Goal: Information Seeking & Learning: Learn about a topic

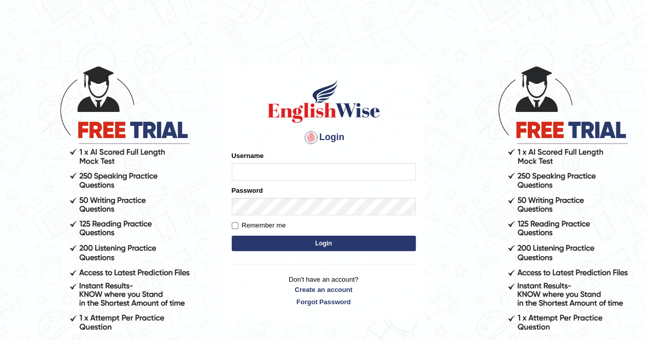
type input "Amy1976"
click at [303, 245] on button "Login" at bounding box center [324, 243] width 184 height 15
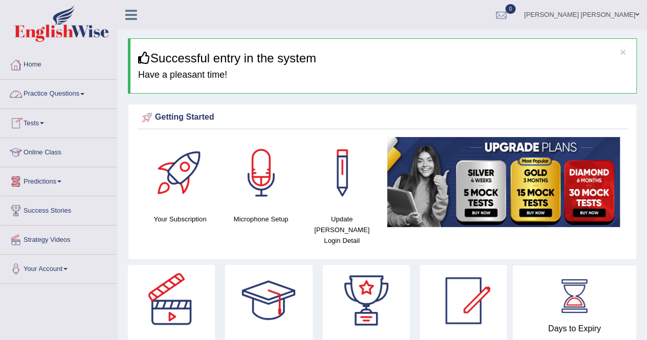
click at [84, 93] on span at bounding box center [82, 94] width 4 height 2
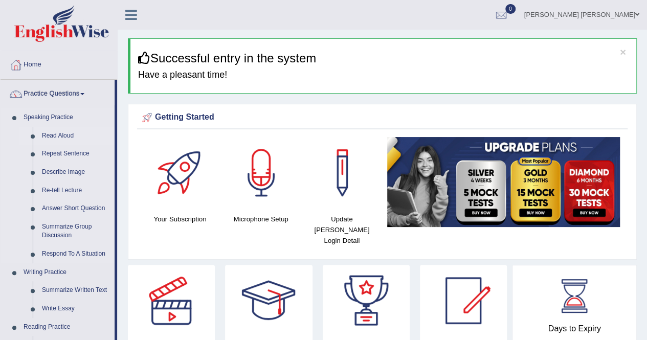
click at [50, 134] on link "Read Aloud" at bounding box center [75, 136] width 77 height 18
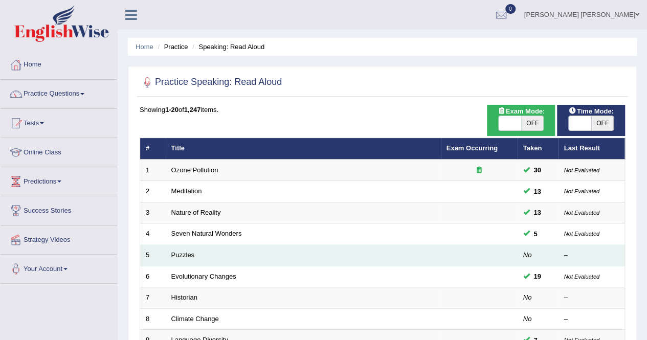
click at [198, 255] on td "Puzzles" at bounding box center [303, 255] width 275 height 21
click at [176, 251] on link "Puzzles" at bounding box center [183, 255] width 24 height 8
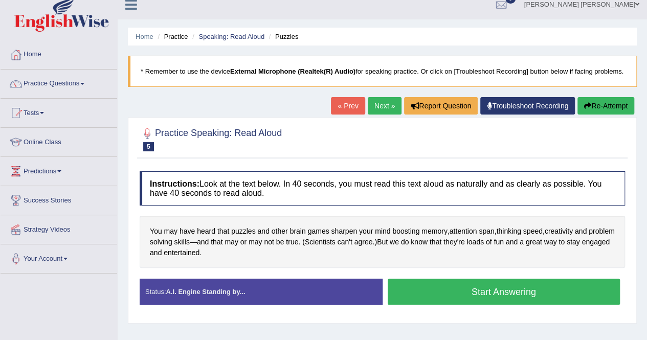
scroll to position [20, 0]
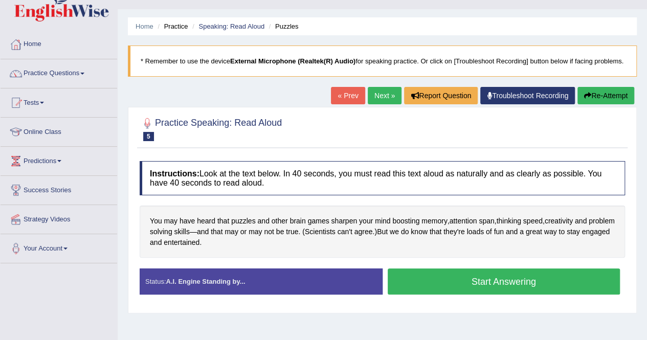
click at [444, 284] on button "Start Answering" at bounding box center [504, 281] width 233 height 26
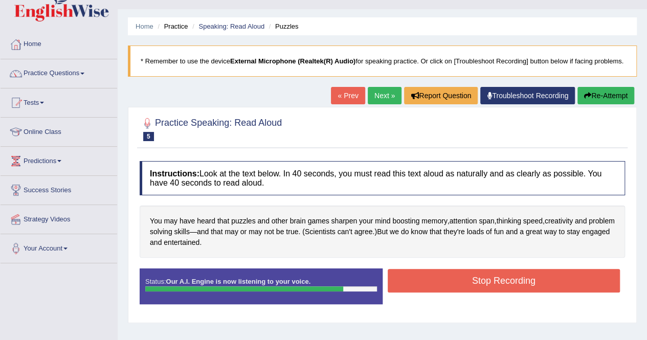
click at [444, 284] on button "Stop Recording" at bounding box center [504, 281] width 233 height 24
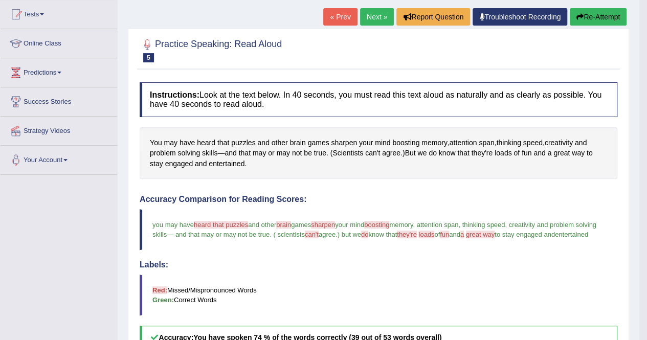
scroll to position [102, 0]
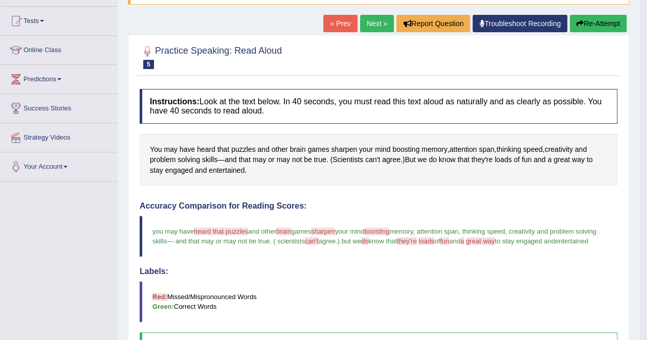
click at [599, 22] on button "Re-Attempt" at bounding box center [598, 23] width 57 height 17
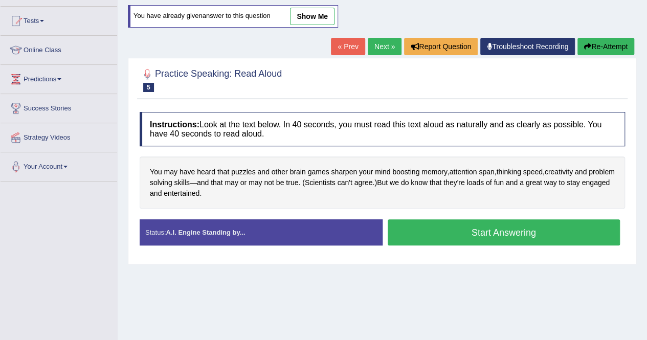
click at [516, 242] on button "Start Answering" at bounding box center [504, 232] width 233 height 26
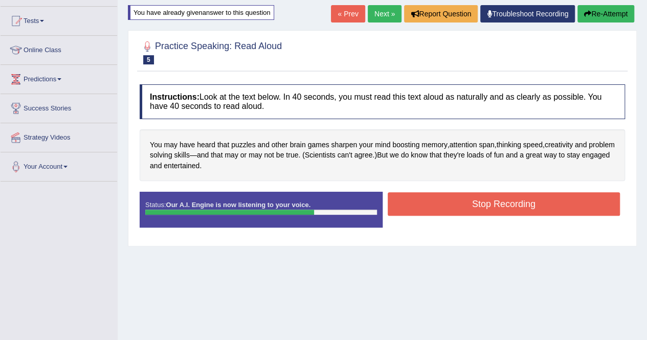
click at [514, 216] on button "Stop Recording" at bounding box center [504, 204] width 233 height 24
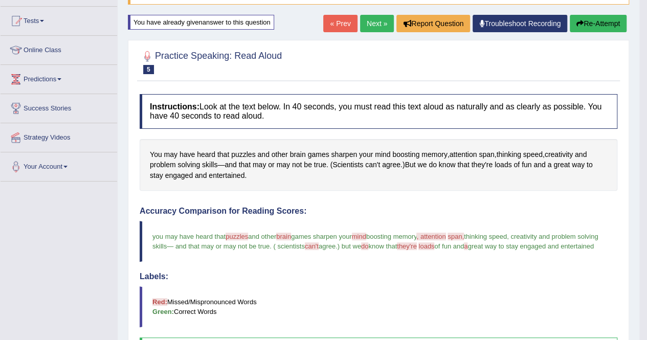
click at [498, 295] on blockquote "Red: Missed/Mispronounced Words Green: Correct Words" at bounding box center [379, 306] width 478 height 41
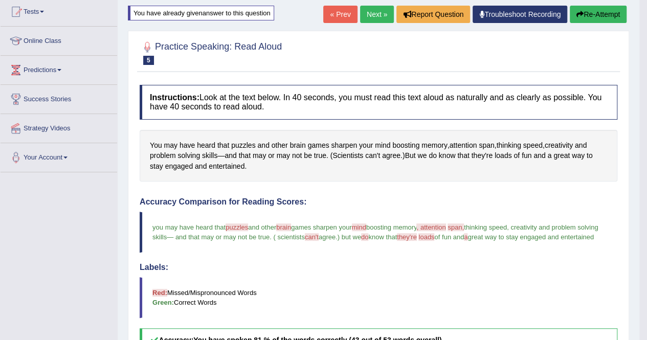
scroll to position [102, 0]
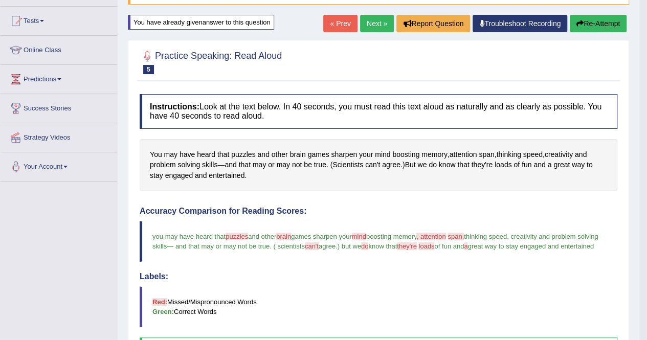
click at [606, 23] on button "Re-Attempt" at bounding box center [598, 23] width 57 height 17
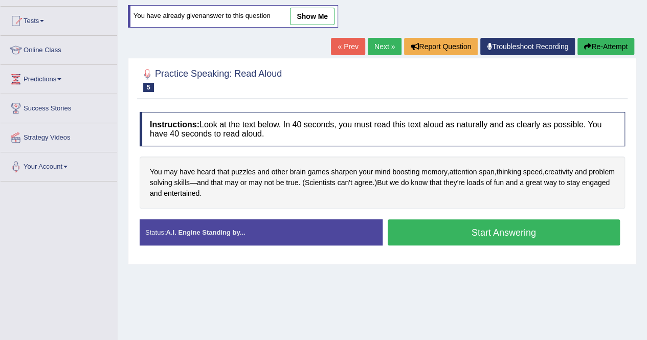
click at [521, 243] on button "Start Answering" at bounding box center [504, 232] width 233 height 26
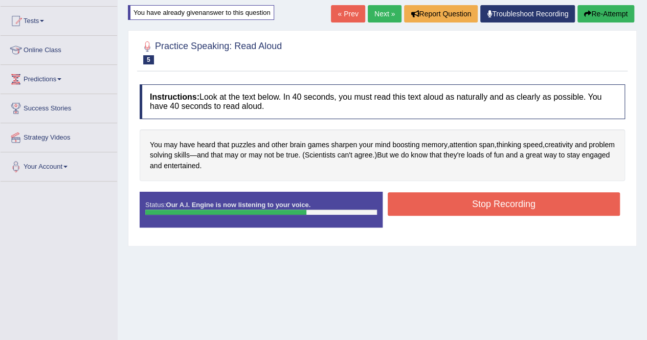
click at [520, 216] on button "Stop Recording" at bounding box center [504, 204] width 233 height 24
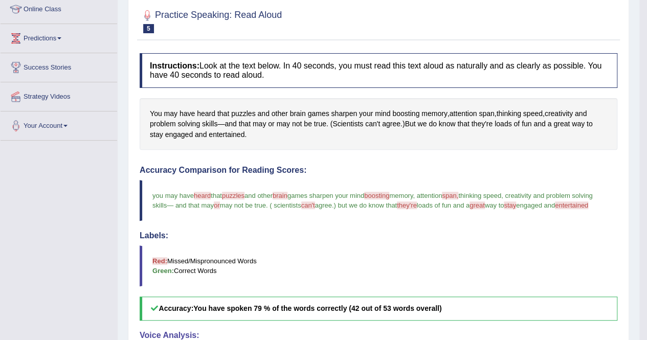
scroll to position [123, 0]
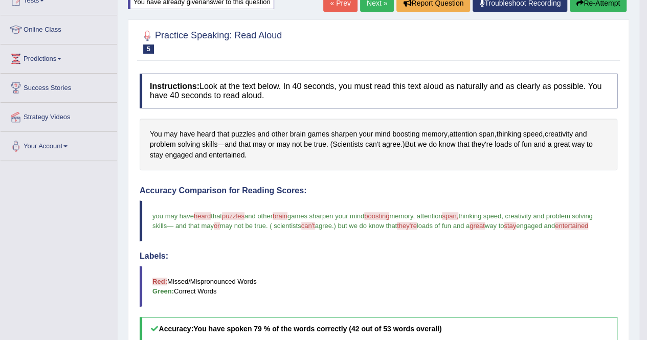
click at [612, 5] on button "Re-Attempt" at bounding box center [598, 2] width 57 height 17
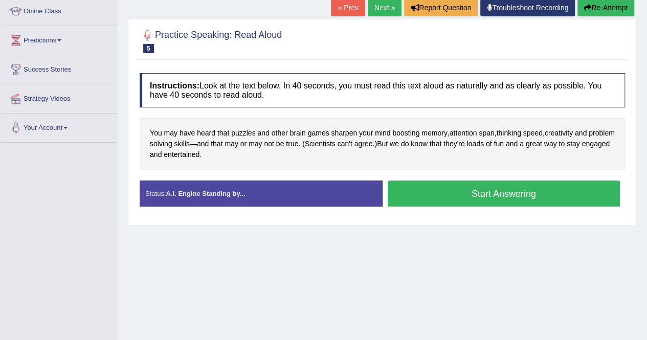
scroll to position [123, 0]
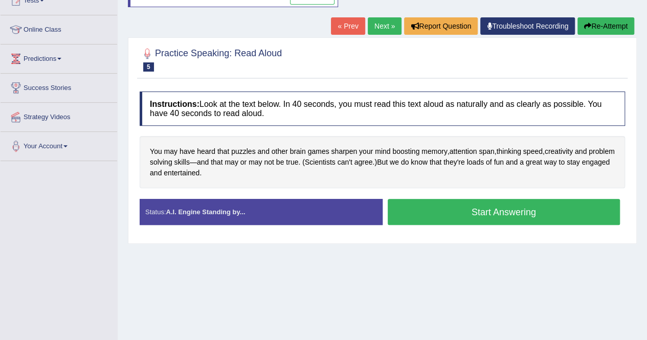
click at [492, 222] on button "Start Answering" at bounding box center [504, 212] width 233 height 26
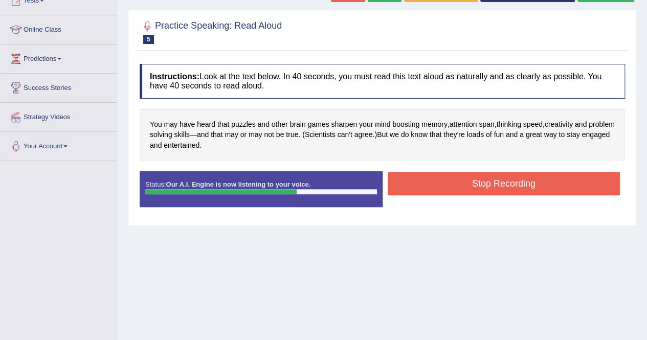
click at [492, 195] on button "Stop Recording" at bounding box center [504, 184] width 233 height 24
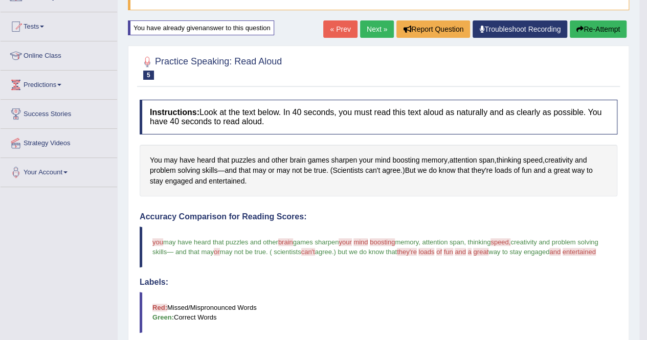
scroll to position [82, 0]
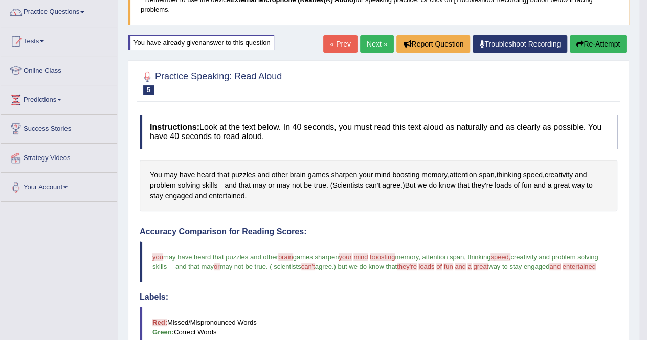
click at [614, 47] on button "Re-Attempt" at bounding box center [598, 43] width 57 height 17
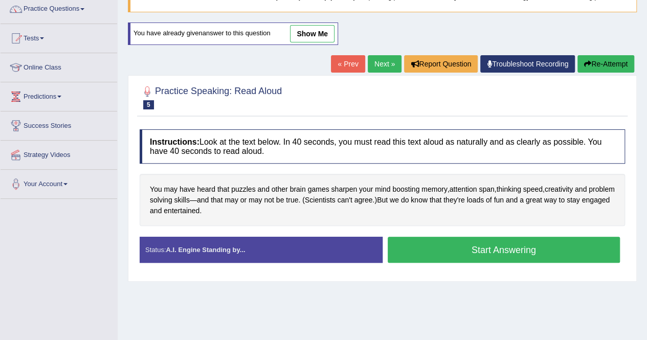
click at [521, 260] on button "Start Answering" at bounding box center [504, 250] width 233 height 26
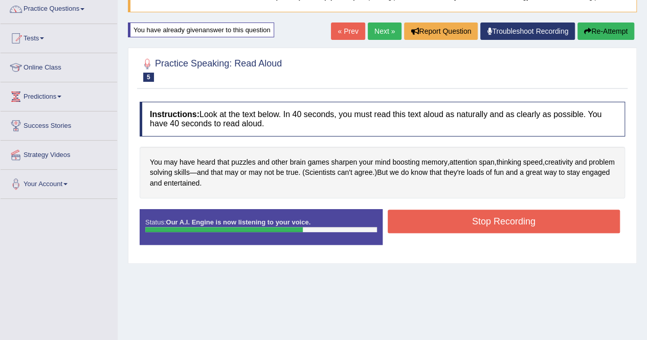
click at [460, 228] on button "Stop Recording" at bounding box center [504, 222] width 233 height 24
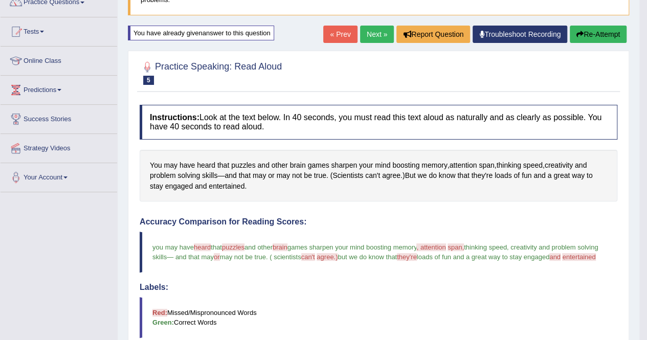
scroll to position [51, 0]
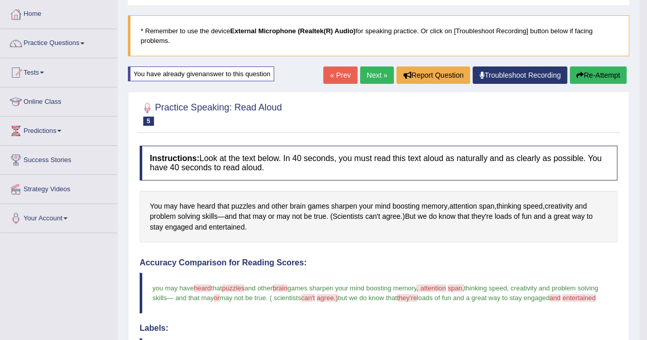
click at [605, 72] on button "Re-Attempt" at bounding box center [598, 74] width 57 height 17
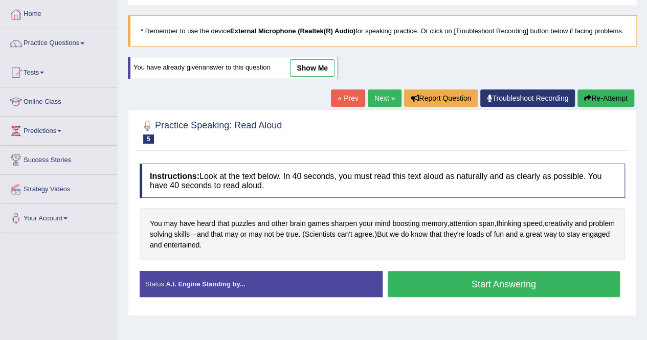
click at [513, 293] on button "Start Answering" at bounding box center [504, 284] width 233 height 26
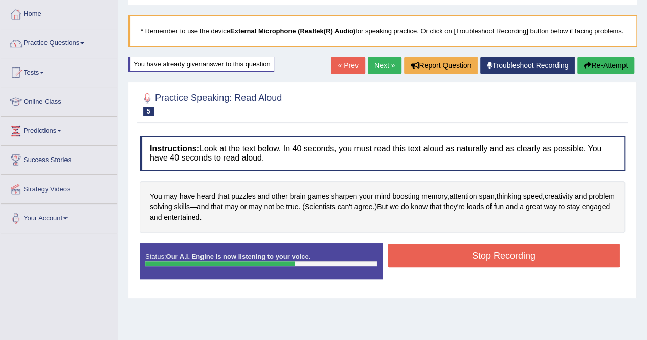
click at [499, 267] on button "Stop Recording" at bounding box center [504, 256] width 233 height 24
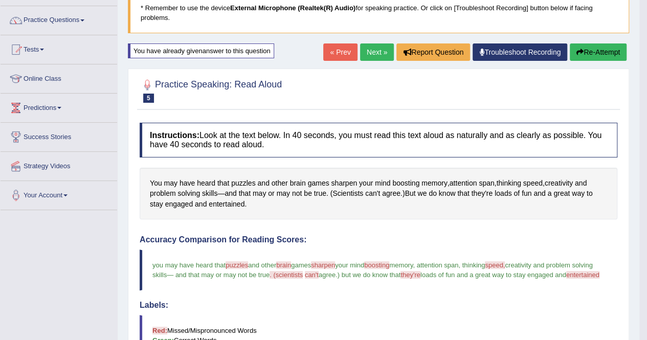
scroll to position [64, 0]
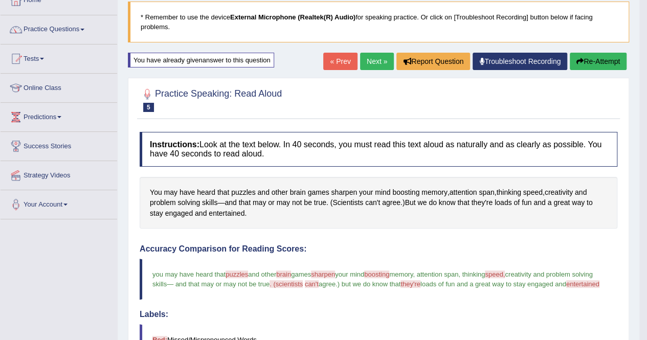
click at [373, 59] on link "Next »" at bounding box center [377, 61] width 34 height 17
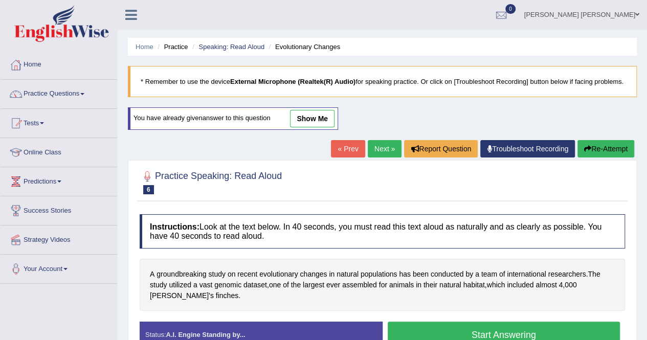
click at [375, 158] on link "Next »" at bounding box center [385, 148] width 34 height 17
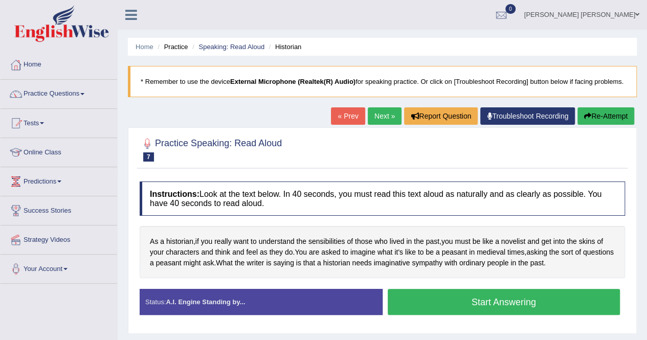
click at [439, 315] on button "Start Answering" at bounding box center [504, 302] width 233 height 26
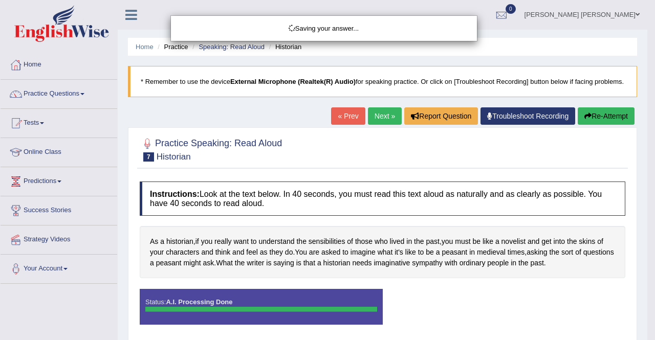
click at [448, 315] on body "Toggle navigation Home Practice Questions Speaking Practice Read Aloud Repeat S…" at bounding box center [327, 170] width 655 height 340
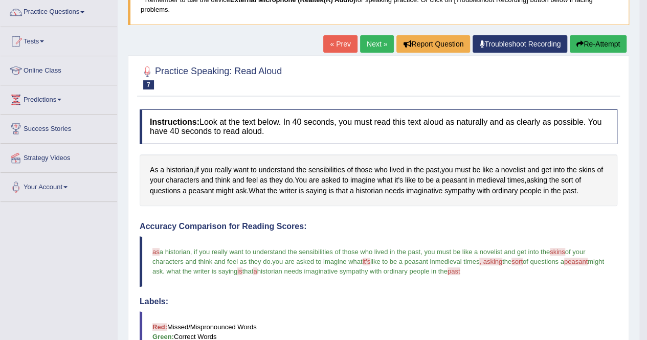
scroll to position [61, 0]
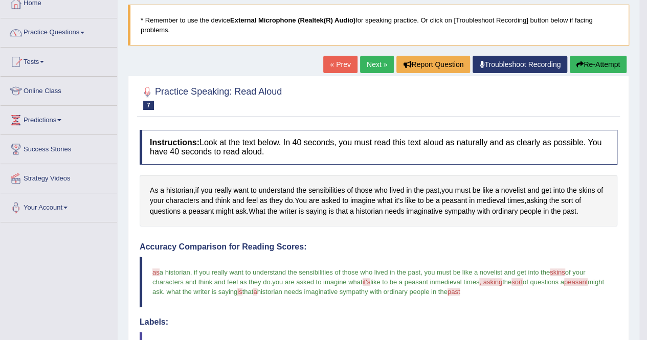
click at [599, 61] on button "Re-Attempt" at bounding box center [598, 64] width 57 height 17
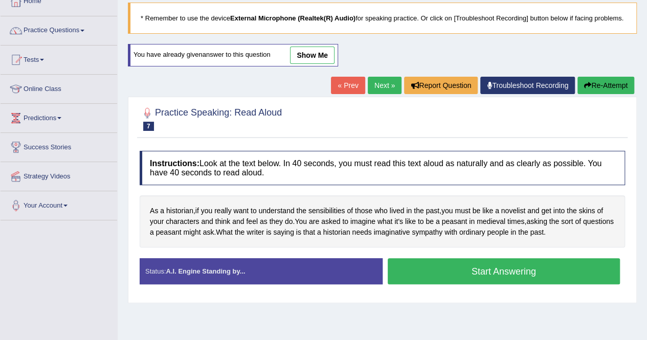
scroll to position [61, 0]
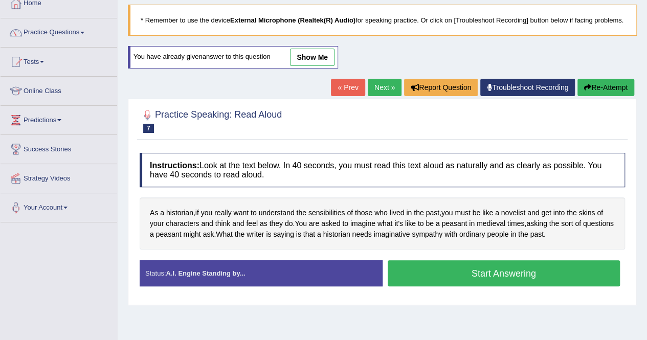
click at [483, 279] on button "Start Answering" at bounding box center [504, 273] width 233 height 26
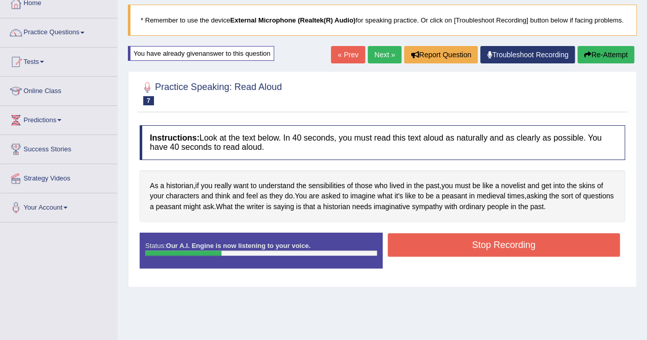
click at [601, 63] on button "Re-Attempt" at bounding box center [605, 54] width 57 height 17
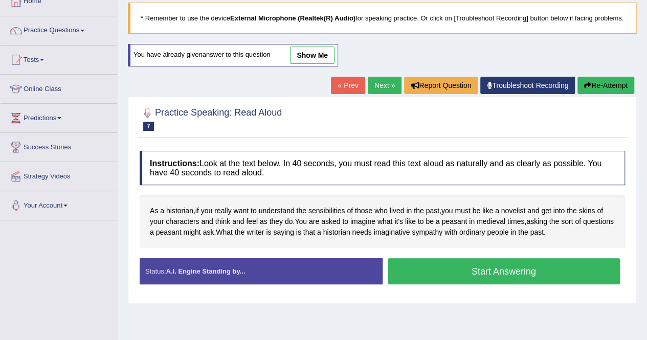
scroll to position [61, 0]
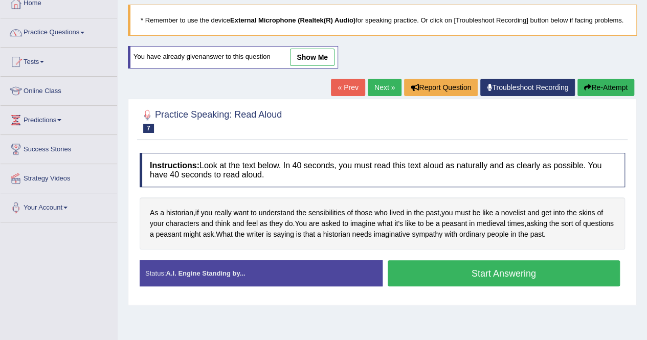
click at [506, 283] on button "Start Answering" at bounding box center [504, 273] width 233 height 26
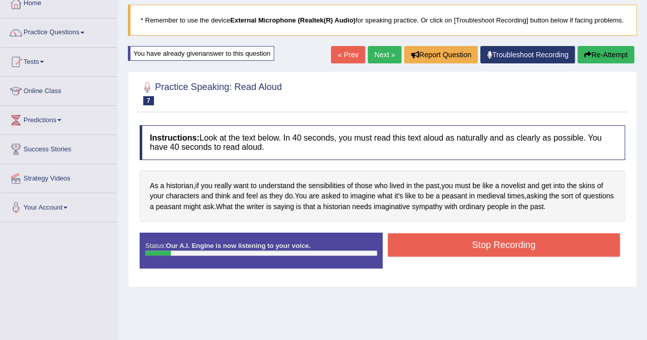
click at [607, 63] on button "Re-Attempt" at bounding box center [605, 54] width 57 height 17
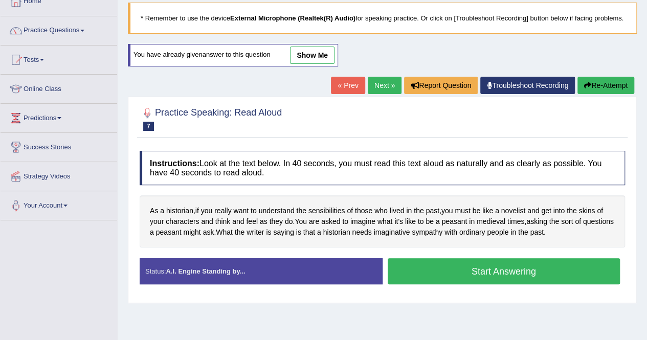
scroll to position [61, 0]
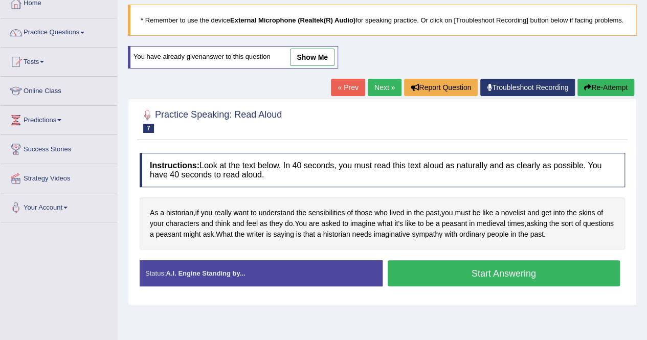
click at [487, 282] on button "Start Answering" at bounding box center [504, 273] width 233 height 26
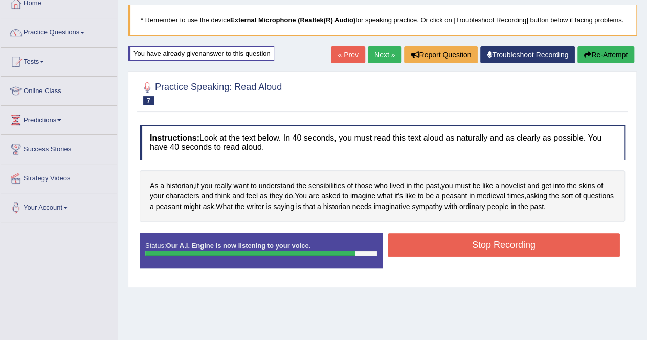
click at [493, 257] on button "Stop Recording" at bounding box center [504, 245] width 233 height 24
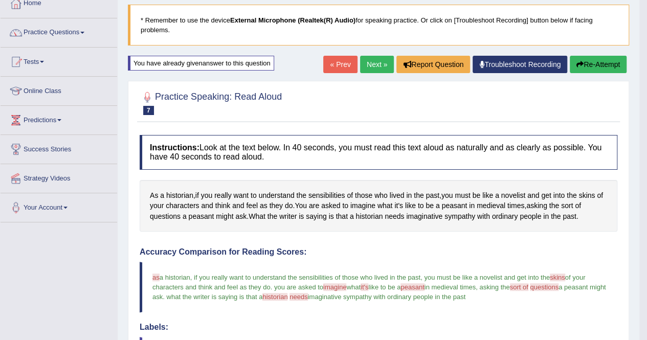
click at [605, 59] on button "Re-Attempt" at bounding box center [598, 64] width 57 height 17
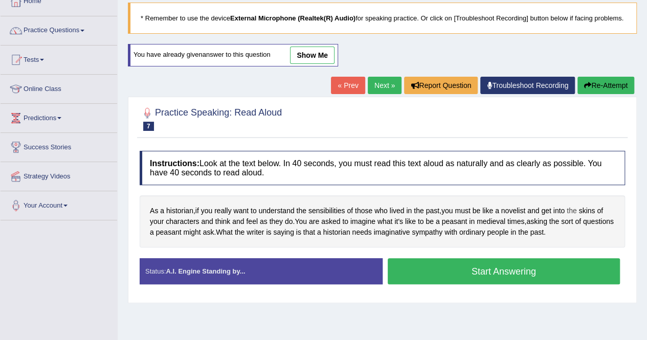
scroll to position [61, 0]
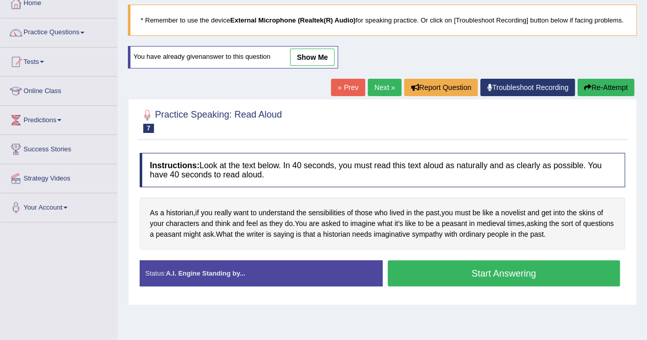
click at [534, 275] on button "Start Answering" at bounding box center [504, 273] width 233 height 26
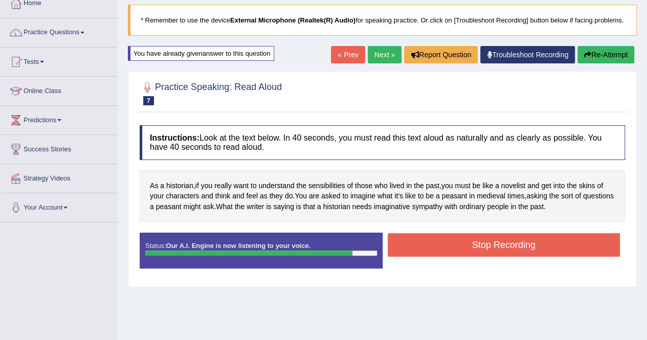
click at [596, 62] on button "Re-Attempt" at bounding box center [605, 54] width 57 height 17
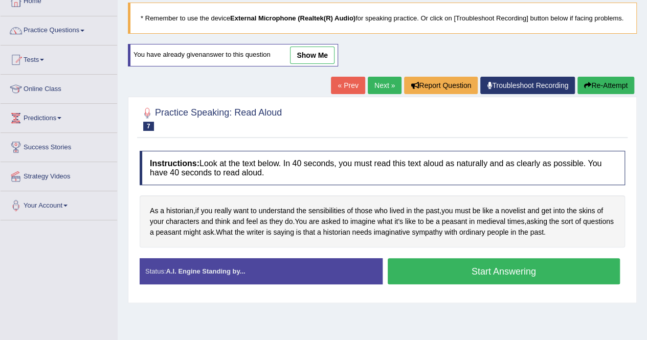
scroll to position [61, 0]
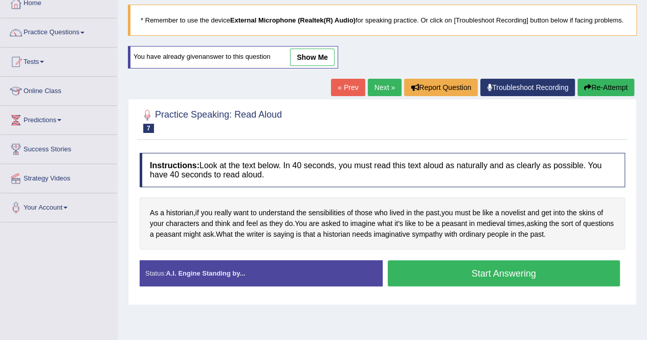
click at [502, 277] on button "Start Answering" at bounding box center [504, 273] width 233 height 26
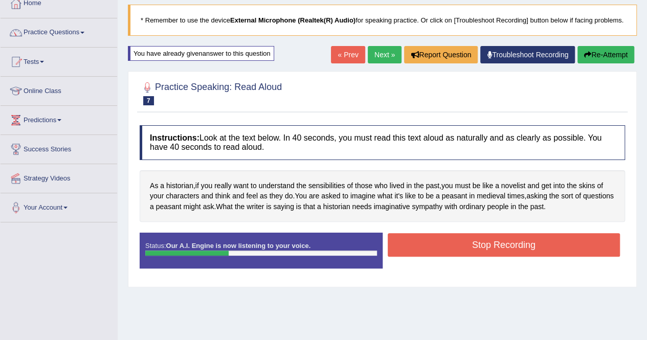
click at [602, 60] on button "Re-Attempt" at bounding box center [605, 54] width 57 height 17
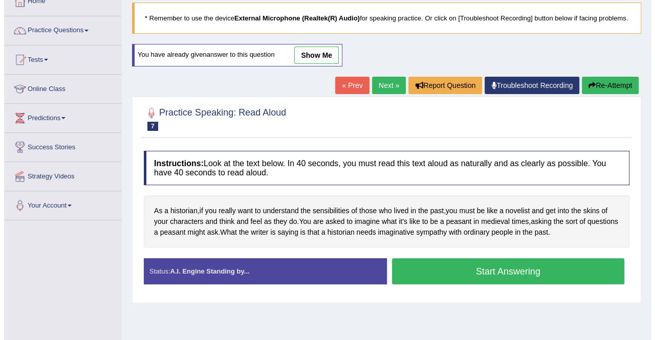
scroll to position [61, 0]
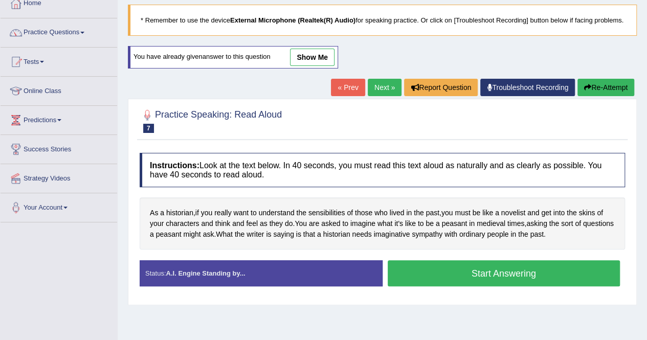
click at [517, 279] on button "Start Answering" at bounding box center [504, 273] width 233 height 26
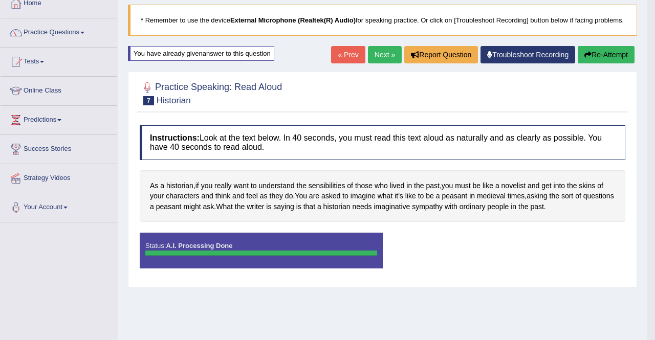
click at [620, 63] on button "Re-Attempt" at bounding box center [605, 54] width 57 height 17
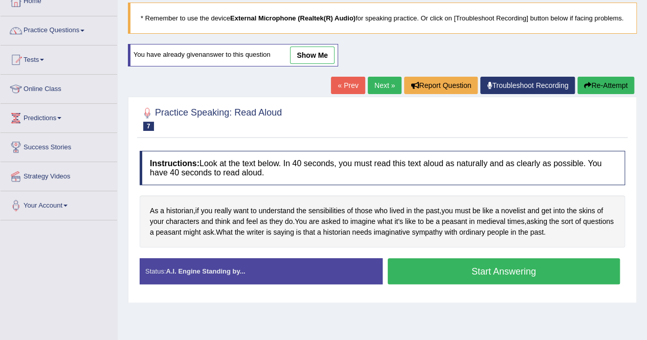
scroll to position [61, 0]
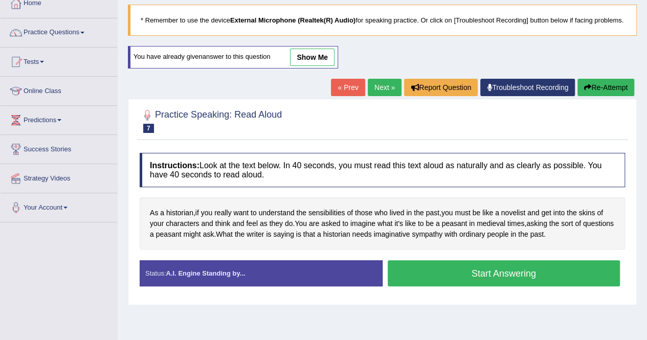
click at [597, 96] on button "Re-Attempt" at bounding box center [605, 87] width 57 height 17
click at [509, 277] on button "Start Answering" at bounding box center [504, 273] width 233 height 26
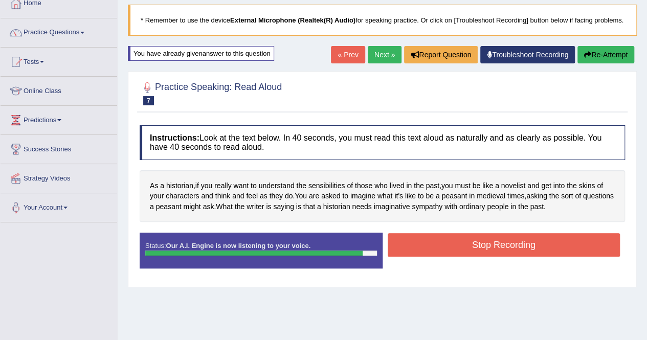
click at [519, 257] on button "Stop Recording" at bounding box center [504, 245] width 233 height 24
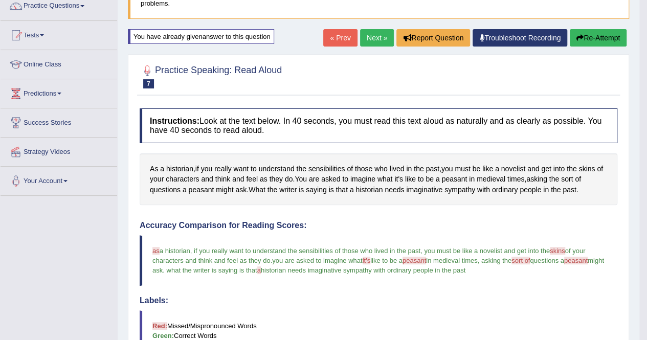
scroll to position [82, 0]
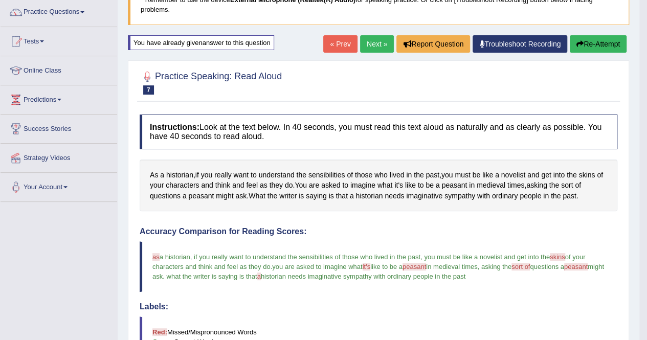
click at [368, 48] on link "Next »" at bounding box center [377, 43] width 34 height 17
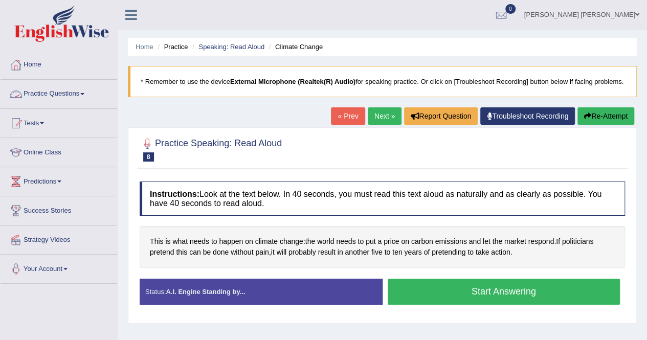
click at [75, 95] on link "Practice Questions" at bounding box center [59, 93] width 117 height 26
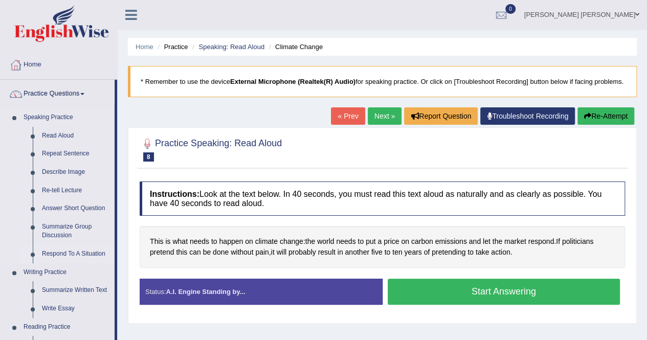
click at [46, 254] on link "Respond To A Situation" at bounding box center [75, 254] width 77 height 18
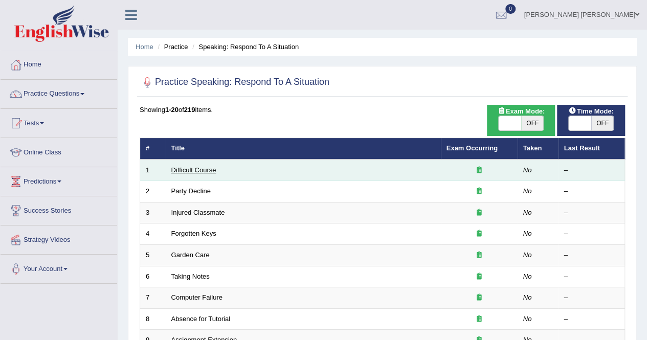
click at [185, 171] on link "Difficult Course" at bounding box center [193, 170] width 45 height 8
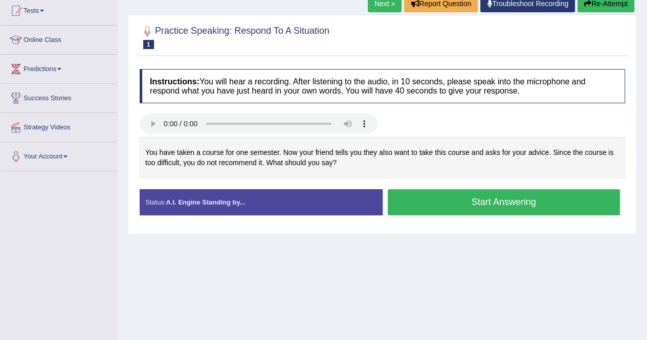
scroll to position [123, 0]
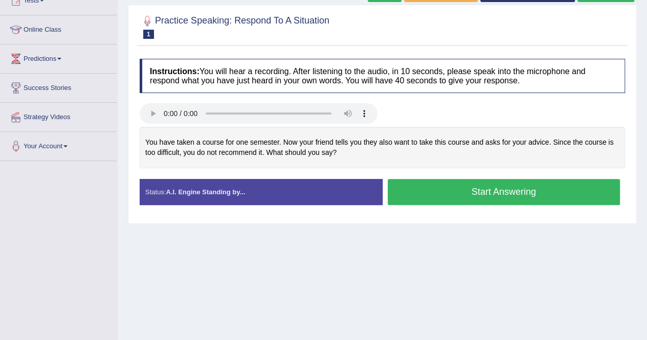
click at [466, 205] on button "Start Answering" at bounding box center [504, 192] width 233 height 26
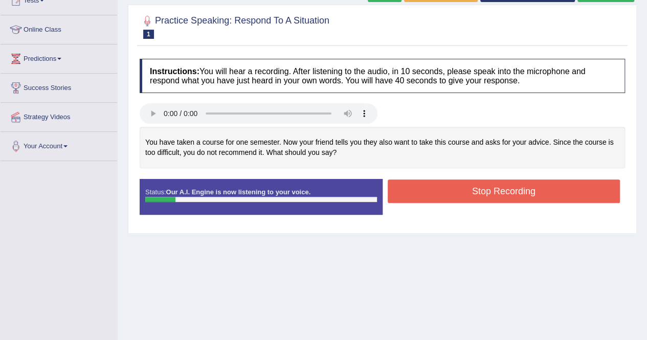
click at [466, 203] on button "Stop Recording" at bounding box center [504, 191] width 233 height 24
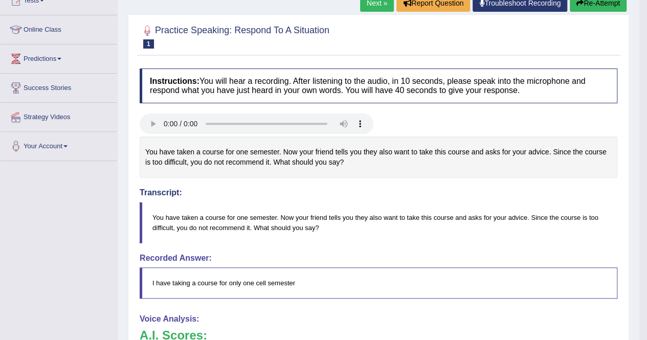
click at [587, 3] on button "Re-Attempt" at bounding box center [598, 2] width 57 height 17
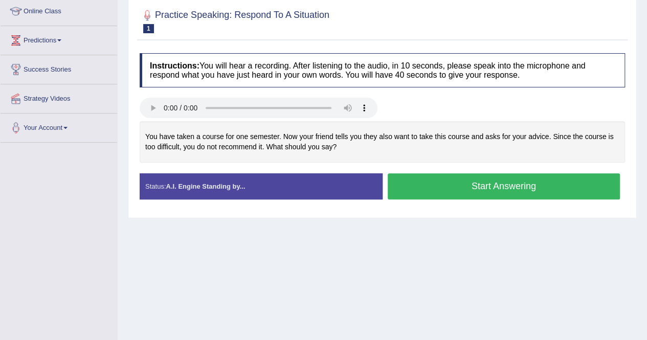
scroll to position [123, 0]
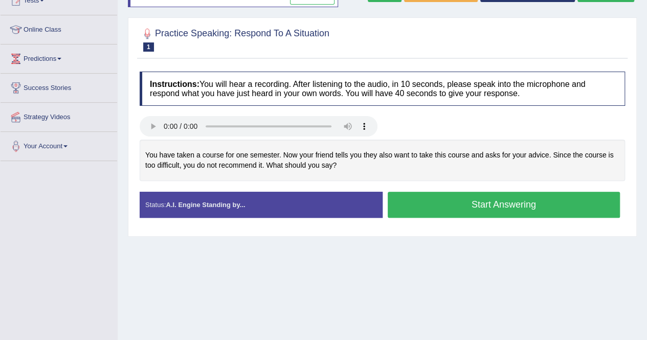
click at [491, 214] on button "Start Answering" at bounding box center [504, 205] width 233 height 26
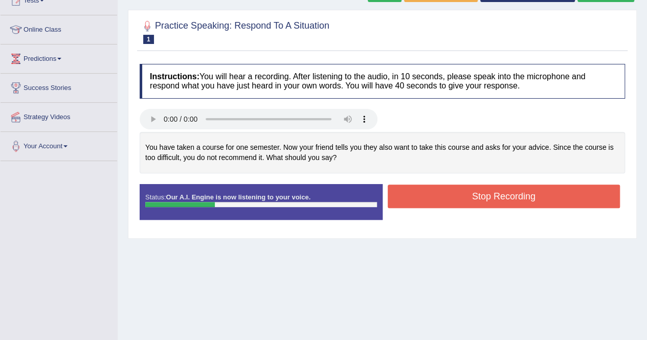
click at [490, 208] on button "Stop Recording" at bounding box center [504, 197] width 233 height 24
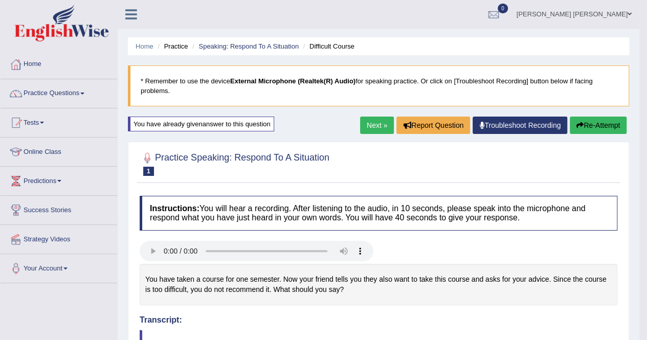
scroll to position [0, 0]
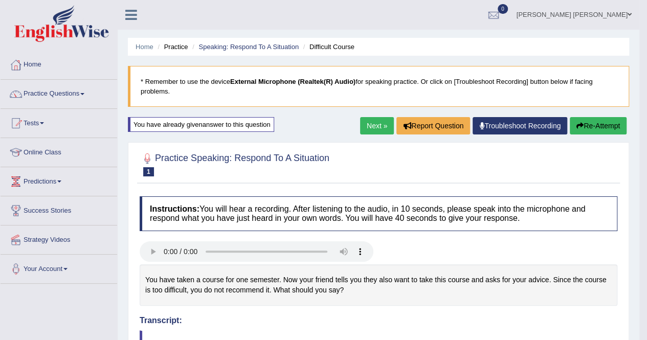
click at [601, 124] on button "Re-Attempt" at bounding box center [598, 125] width 57 height 17
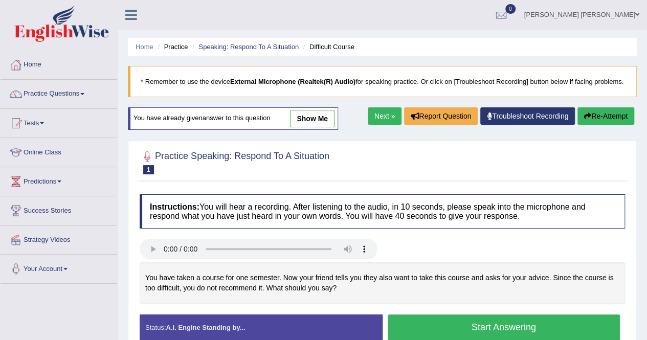
click at [508, 331] on button "Start Answering" at bounding box center [504, 328] width 233 height 26
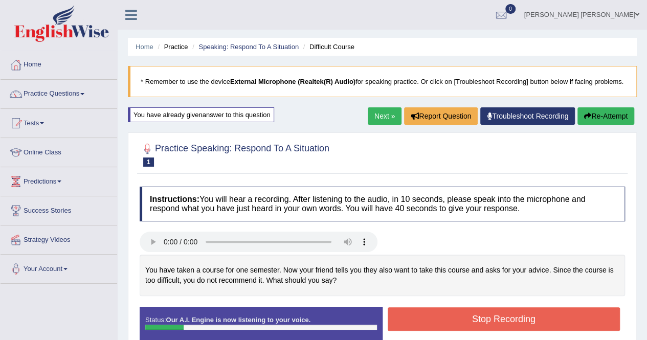
click at [597, 125] on button "Re-Attempt" at bounding box center [605, 115] width 57 height 17
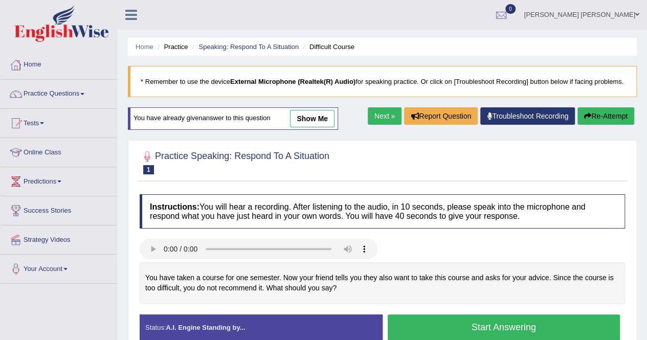
click at [519, 333] on button "Start Answering" at bounding box center [504, 328] width 233 height 26
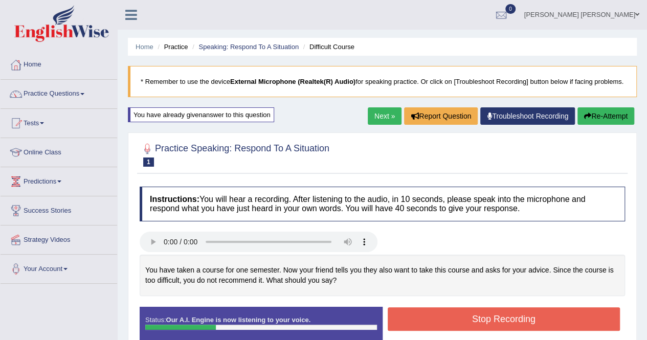
click at [519, 331] on button "Stop Recording" at bounding box center [504, 319] width 233 height 24
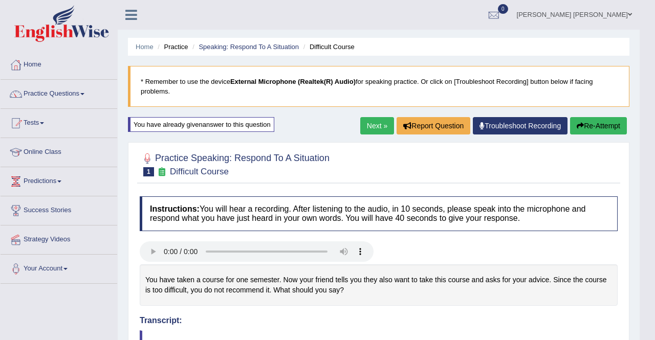
click at [646, 336] on body "Toggle navigation Home Practice Questions Speaking Practice Read Aloud Repeat S…" at bounding box center [327, 170] width 655 height 340
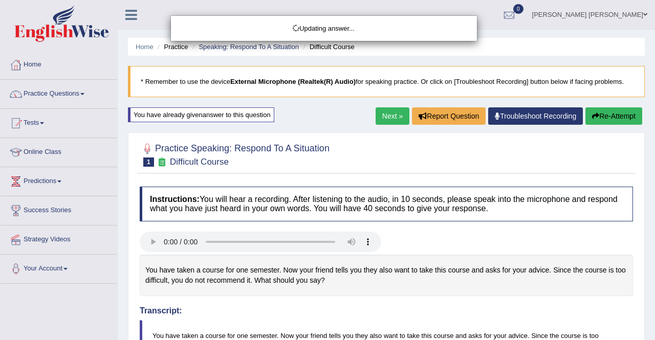
click at [646, 336] on html "Toggle navigation Home Practice Questions Speaking Practice Read Aloud Repeat S…" at bounding box center [327, 170] width 655 height 340
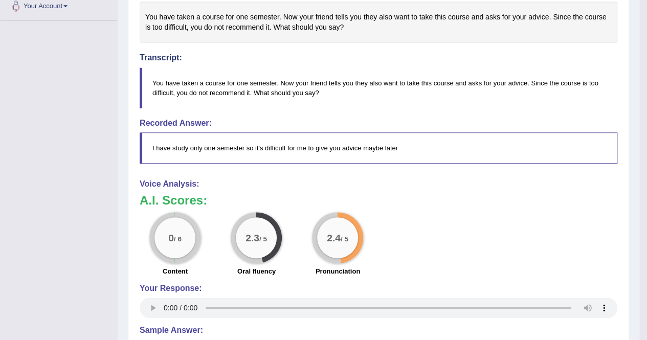
scroll to position [266, 0]
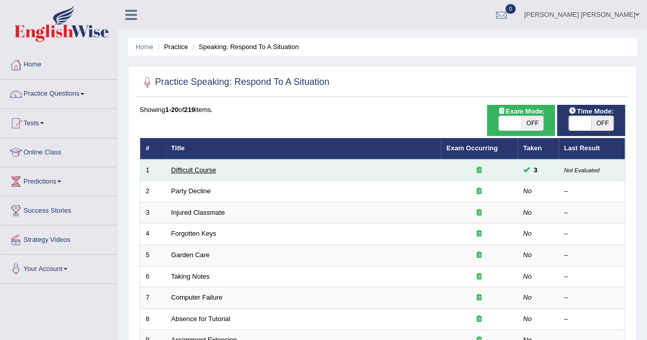
click at [172, 171] on link "Difficult Course" at bounding box center [193, 170] width 45 height 8
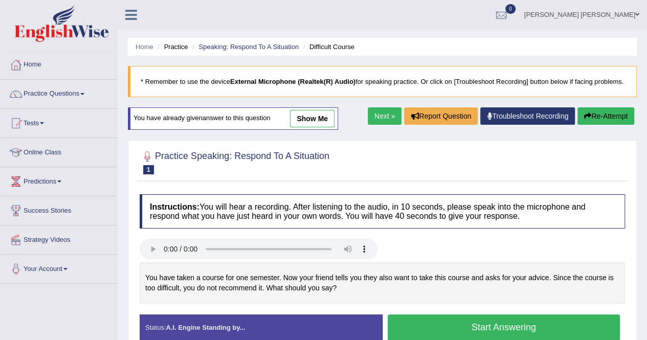
click at [605, 125] on button "Re-Attempt" at bounding box center [605, 115] width 57 height 17
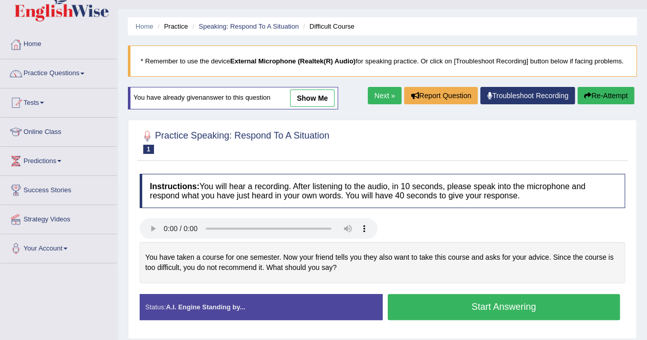
scroll to position [41, 0]
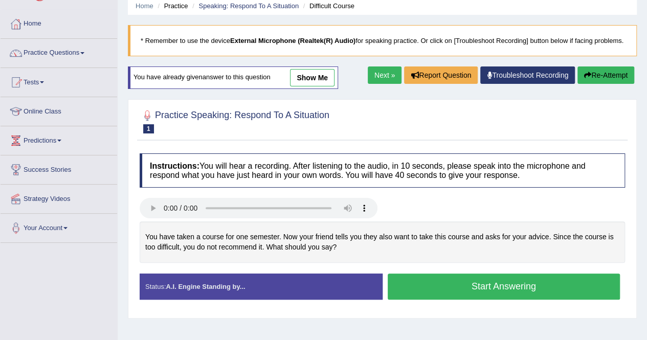
click at [518, 294] on button "Start Answering" at bounding box center [504, 287] width 233 height 26
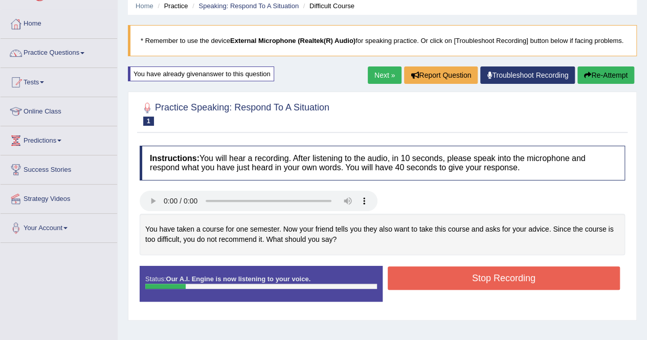
click at [598, 84] on button "Re-Attempt" at bounding box center [605, 74] width 57 height 17
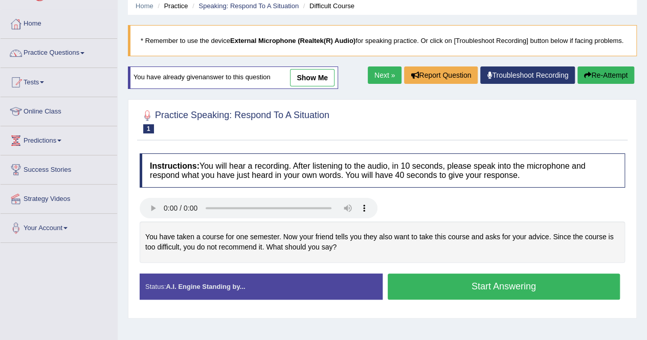
click at [510, 295] on button "Start Answering" at bounding box center [504, 287] width 233 height 26
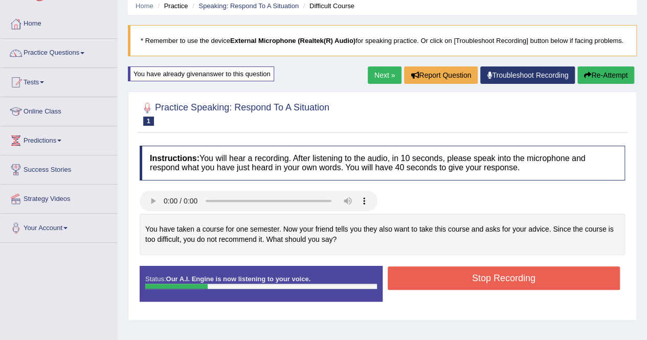
click at [509, 288] on button "Stop Recording" at bounding box center [504, 278] width 233 height 24
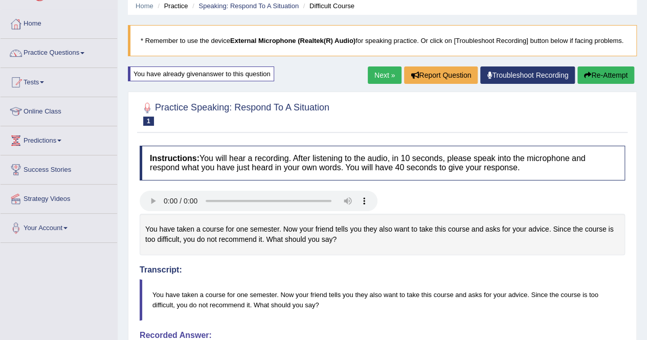
click at [646, 299] on html "Toggle navigation Home Practice Questions Speaking Practice Read Aloud Repeat S…" at bounding box center [323, 129] width 647 height 340
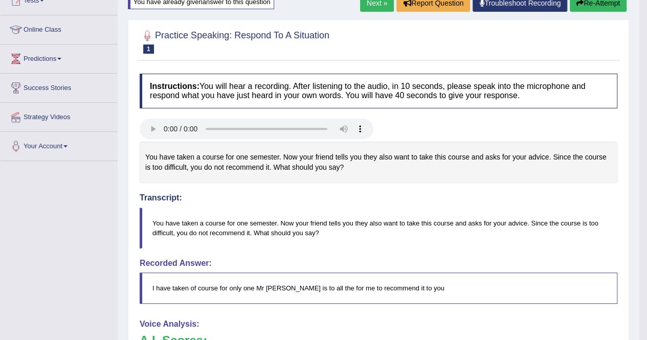
scroll to position [102, 0]
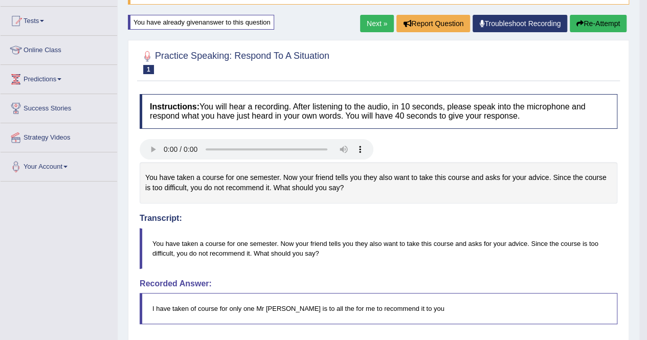
click at [600, 19] on button "Re-Attempt" at bounding box center [598, 23] width 57 height 17
